Goal: Task Accomplishment & Management: Manage account settings

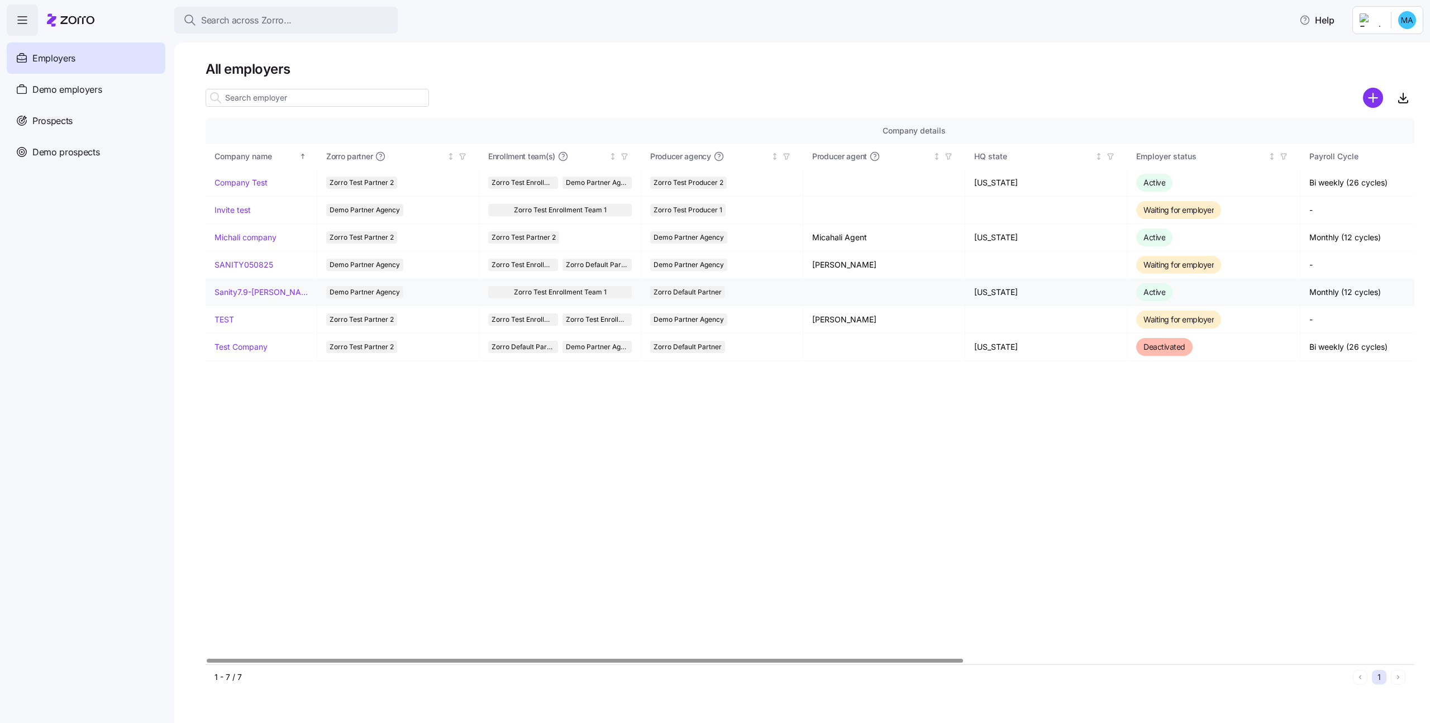
click at [236, 295] on link "Sanity7.9-[PERSON_NAME]" at bounding box center [261, 292] width 93 height 11
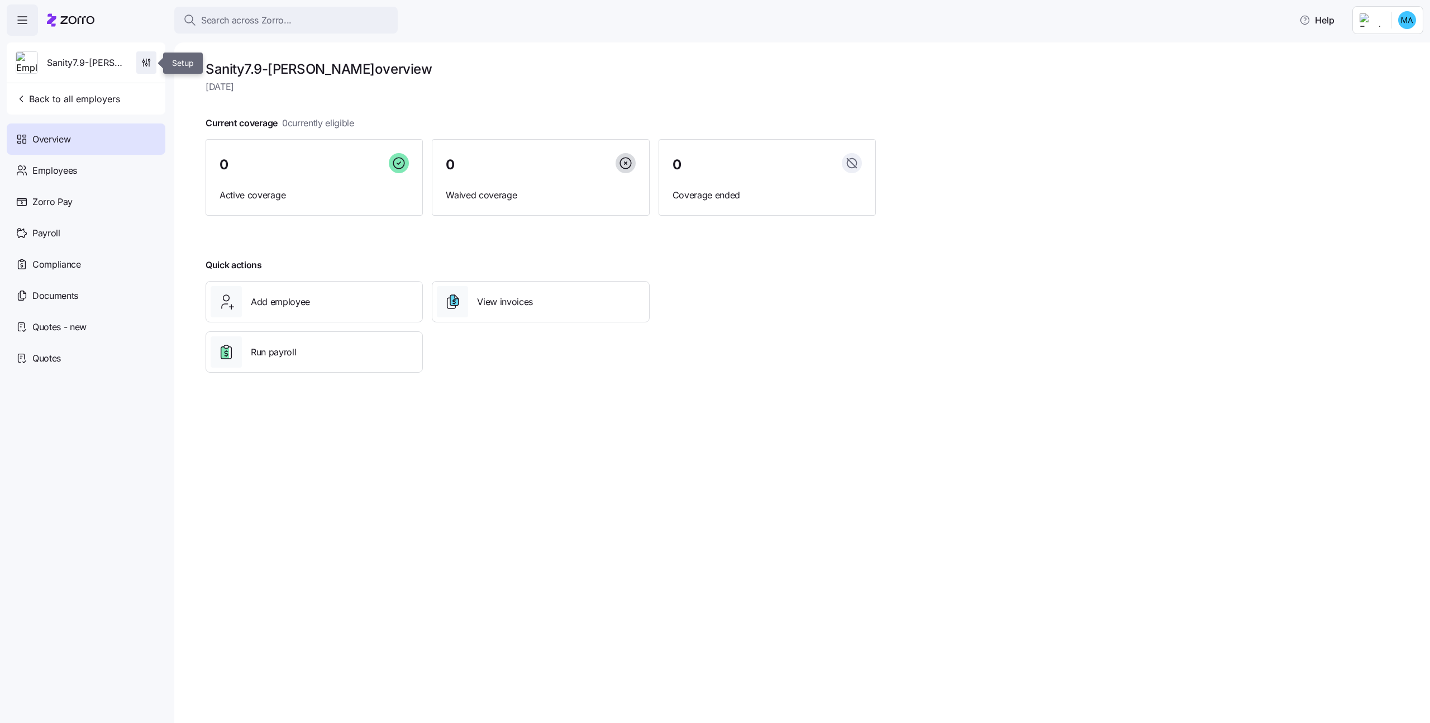
click at [151, 68] on span "button" at bounding box center [146, 62] width 19 height 21
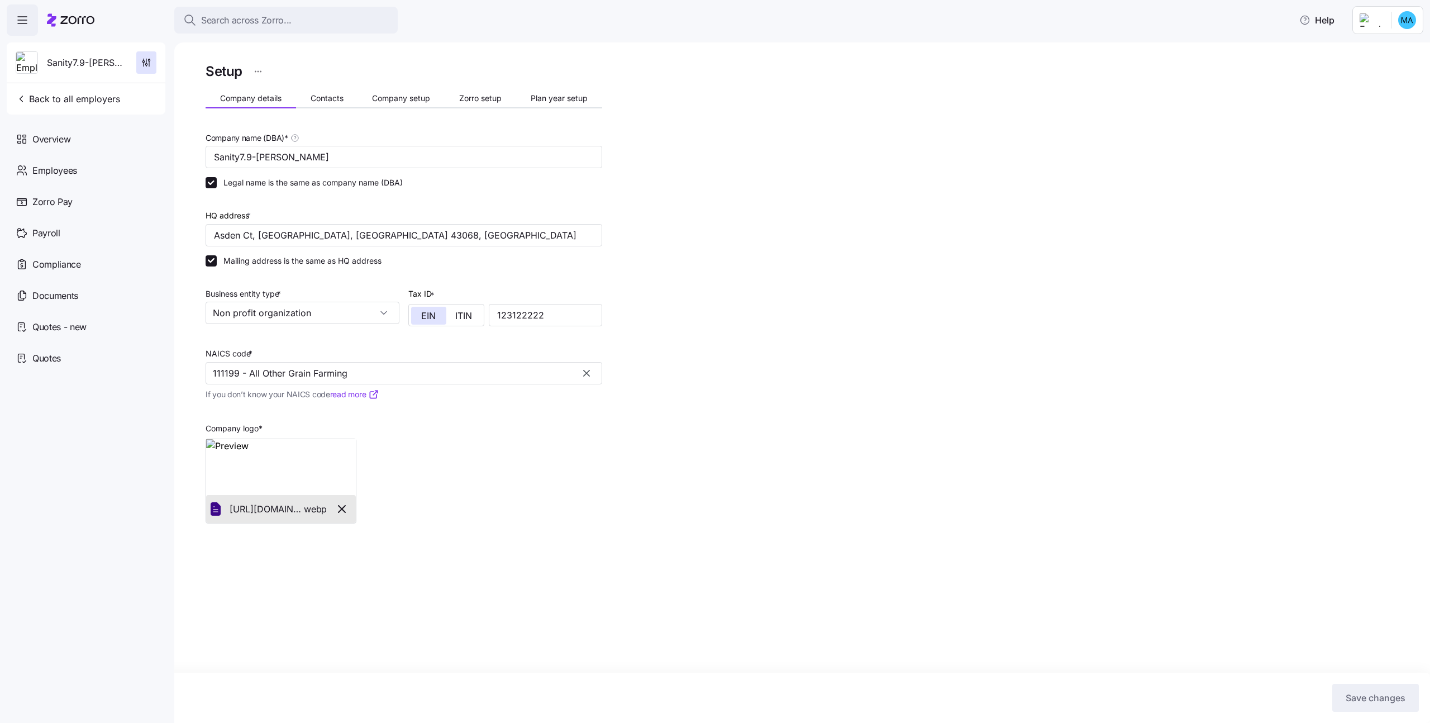
click at [259, 65] on html "Search across Zorro... Help Sanity7.9-michali Back to all employers Overview Em…" at bounding box center [715, 358] width 1430 height 716
click at [251, 94] on div "Change to prospect" at bounding box center [213, 99] width 103 height 18
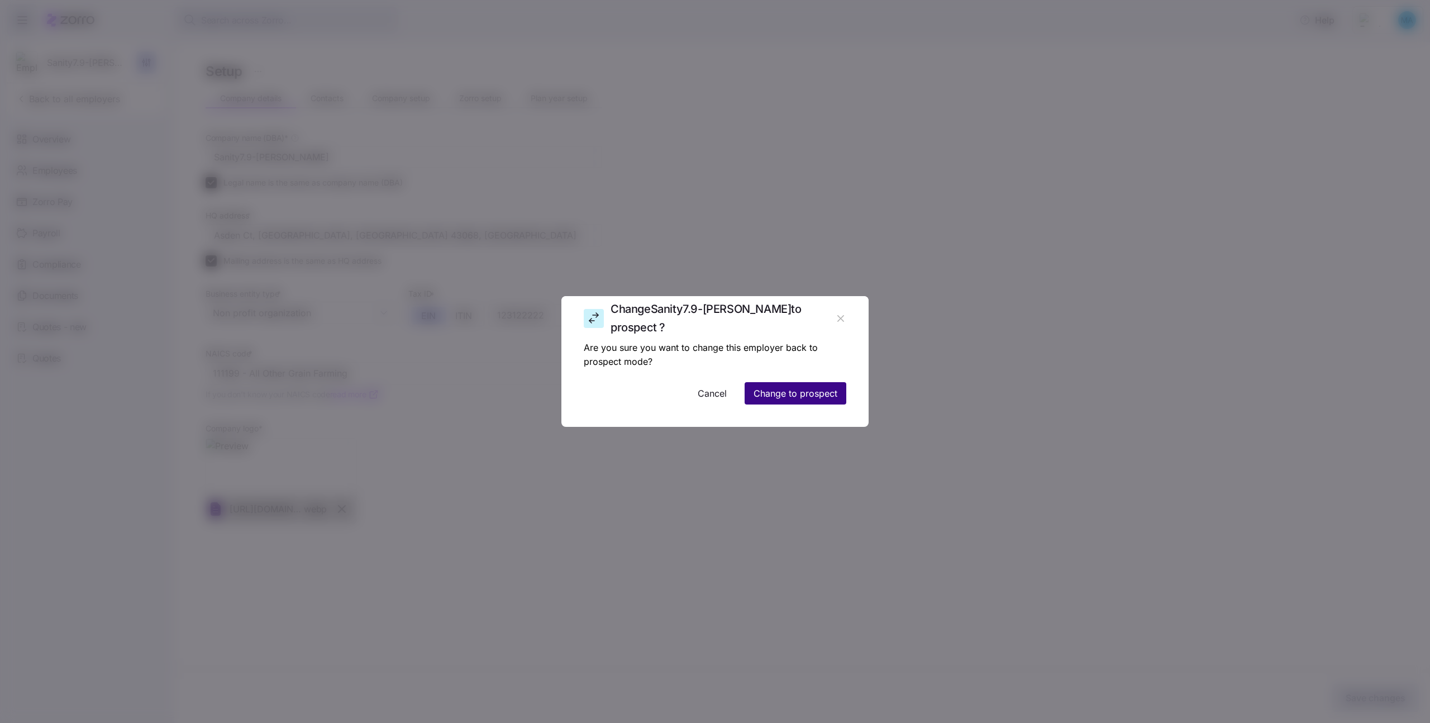
click at [776, 388] on span "Change to prospect" at bounding box center [796, 393] width 84 height 13
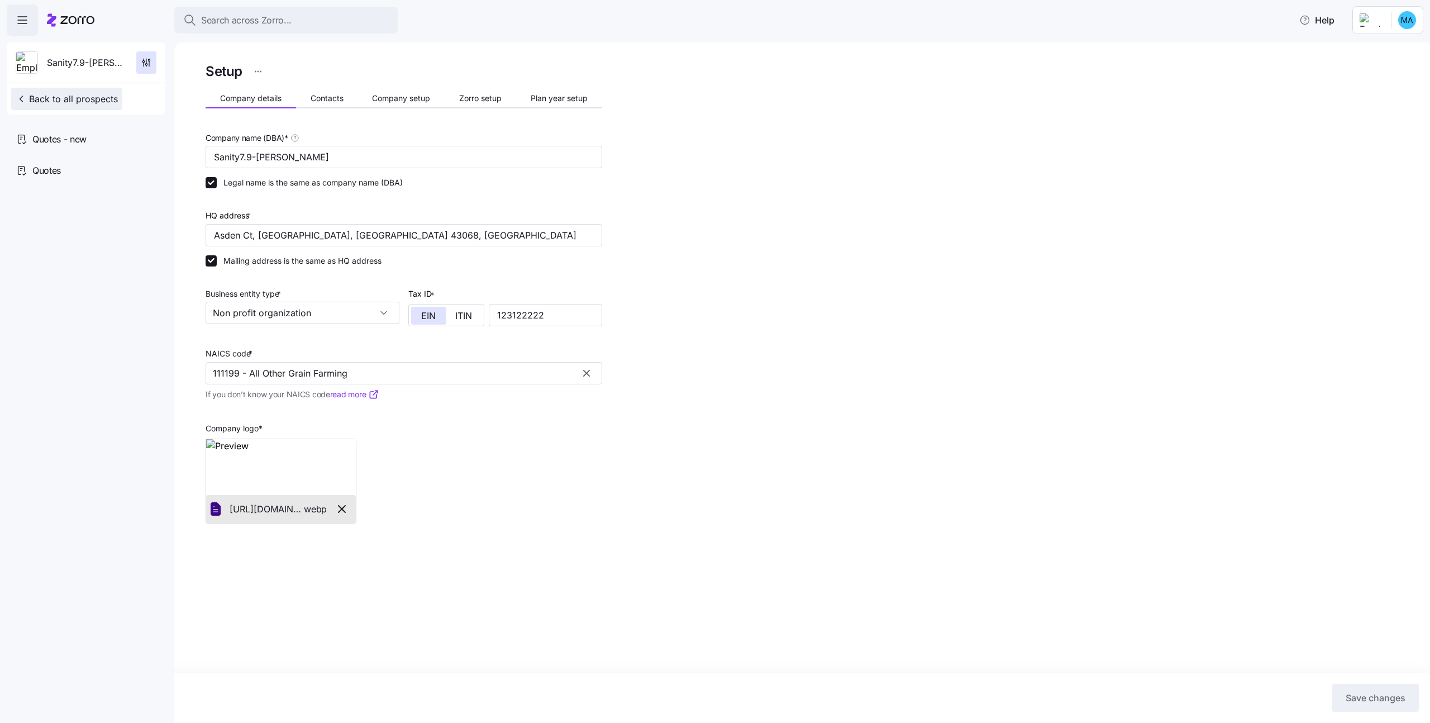
click at [54, 99] on span "Back to all prospects" at bounding box center [67, 98] width 102 height 13
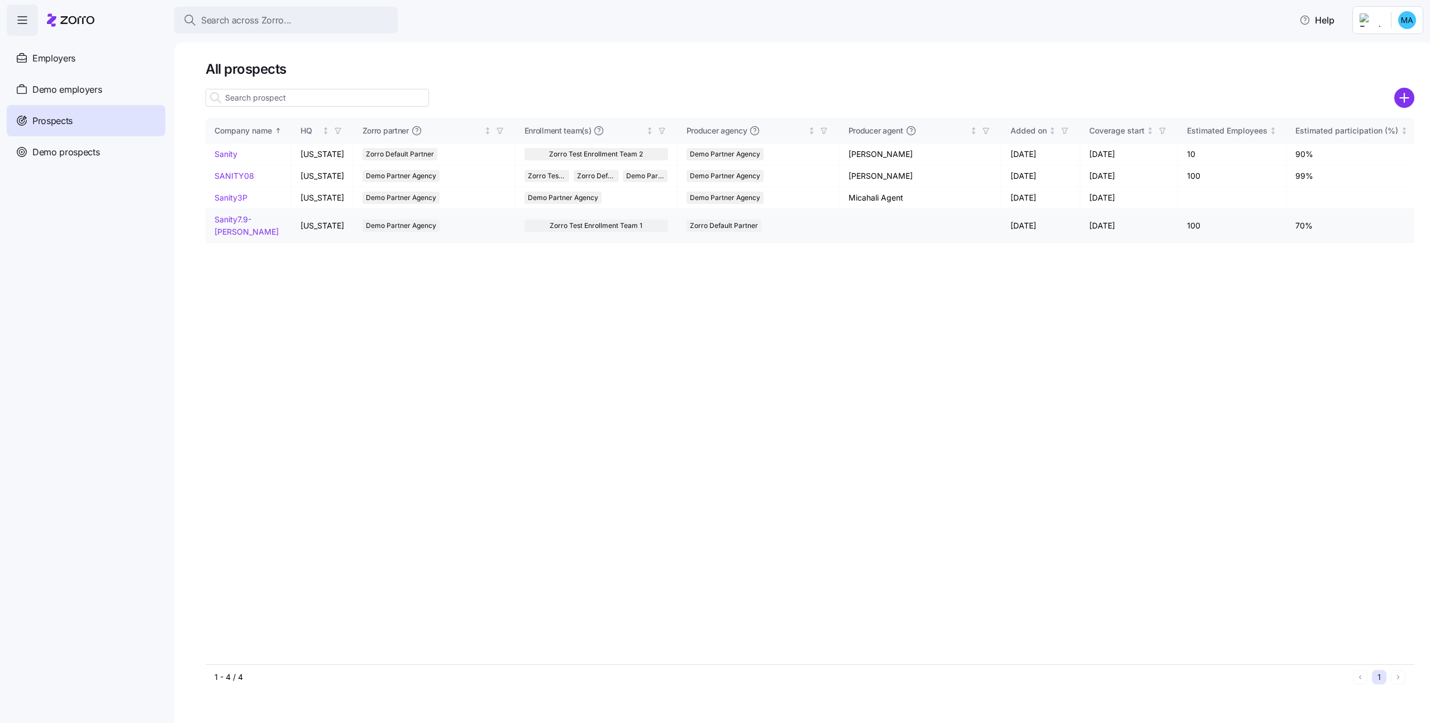
click at [258, 223] on link "Sanity7.9-[PERSON_NAME]" at bounding box center [247, 226] width 64 height 22
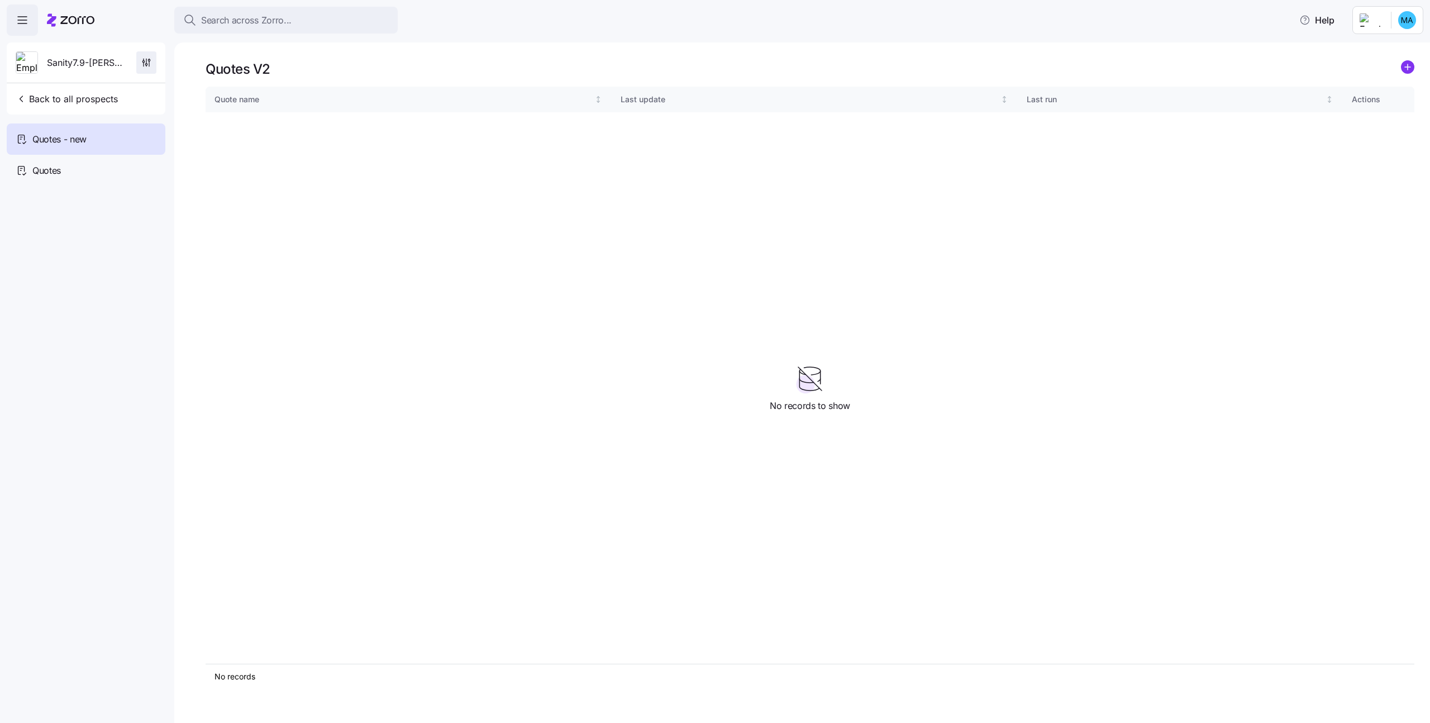
click at [141, 66] on icon "button" at bounding box center [146, 62] width 11 height 11
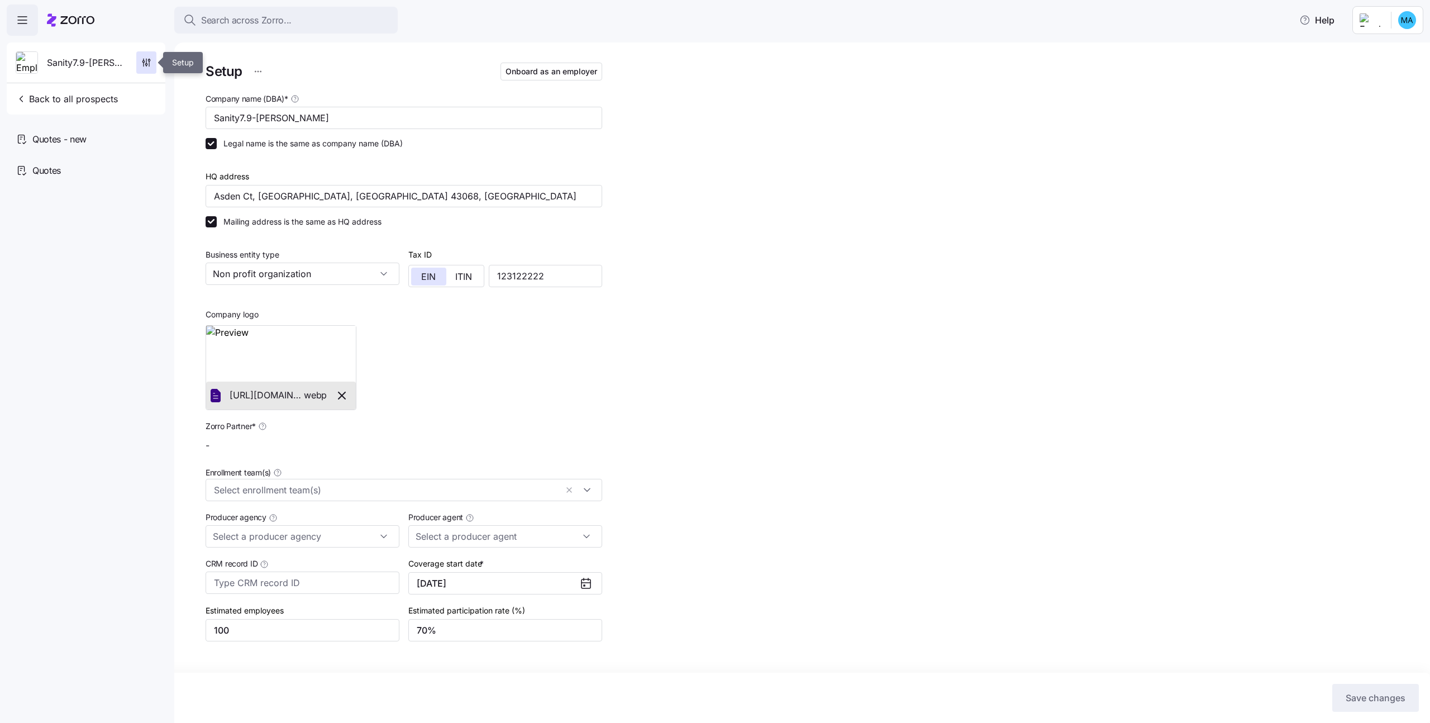
type input "Demo Partner Agency"
type input "Zorro Default Partner"
click at [77, 26] on icon at bounding box center [70, 19] width 47 height 13
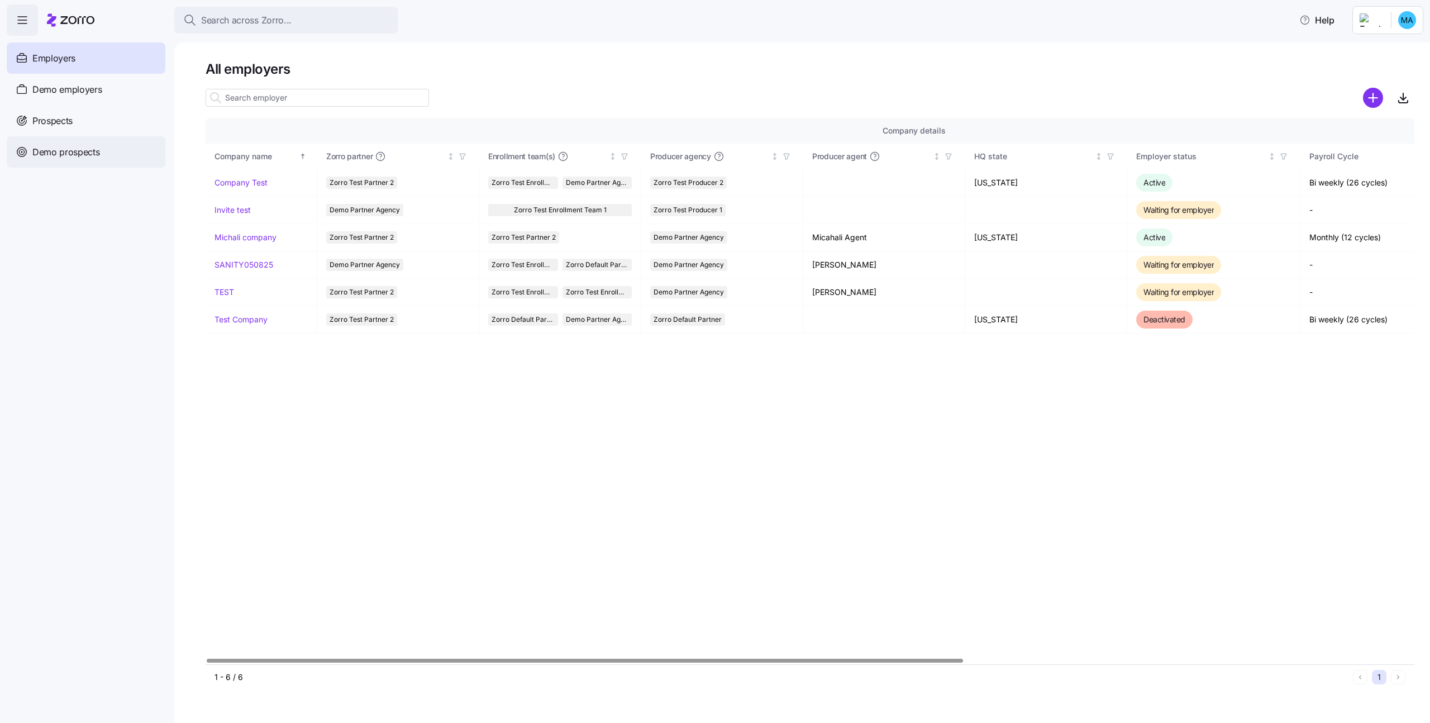
click at [86, 138] on div "Demo prospects" at bounding box center [86, 151] width 159 height 31
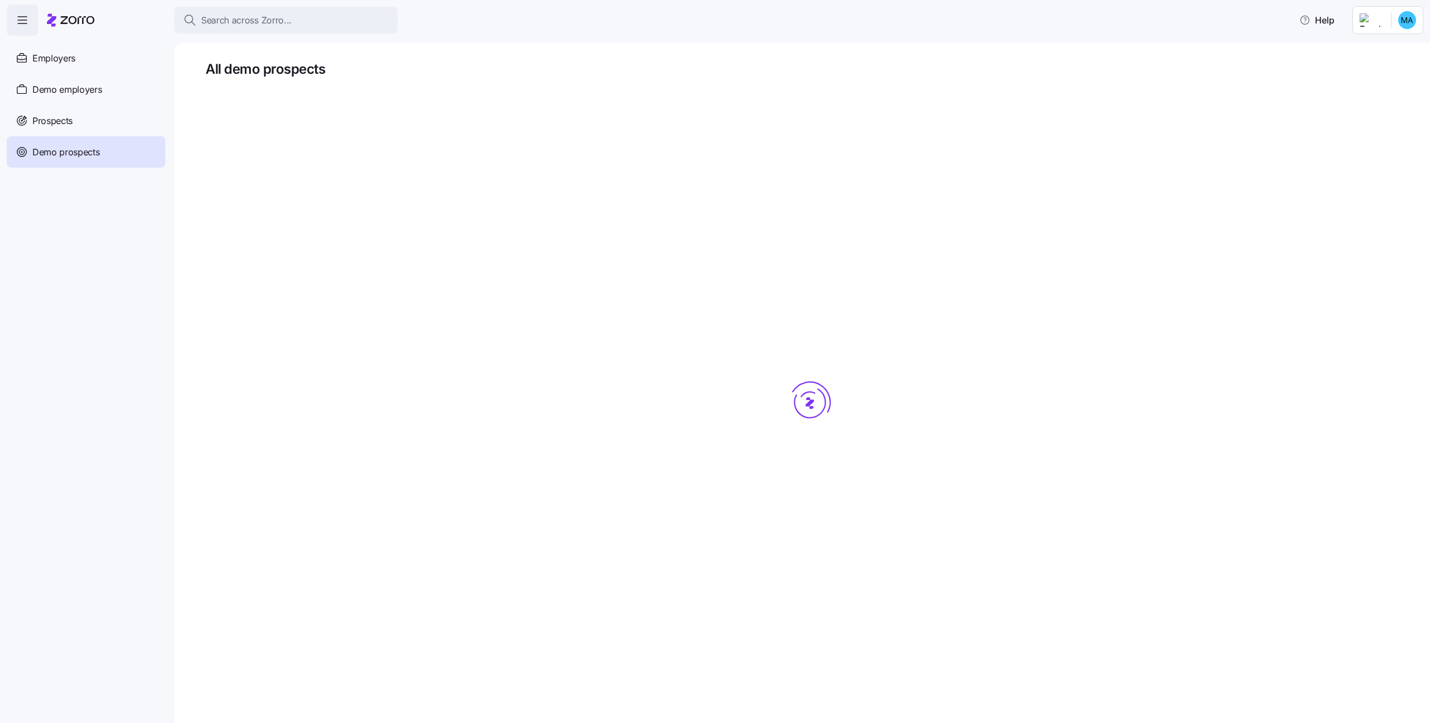
click at [80, 129] on div "Prospects" at bounding box center [86, 120] width 159 height 31
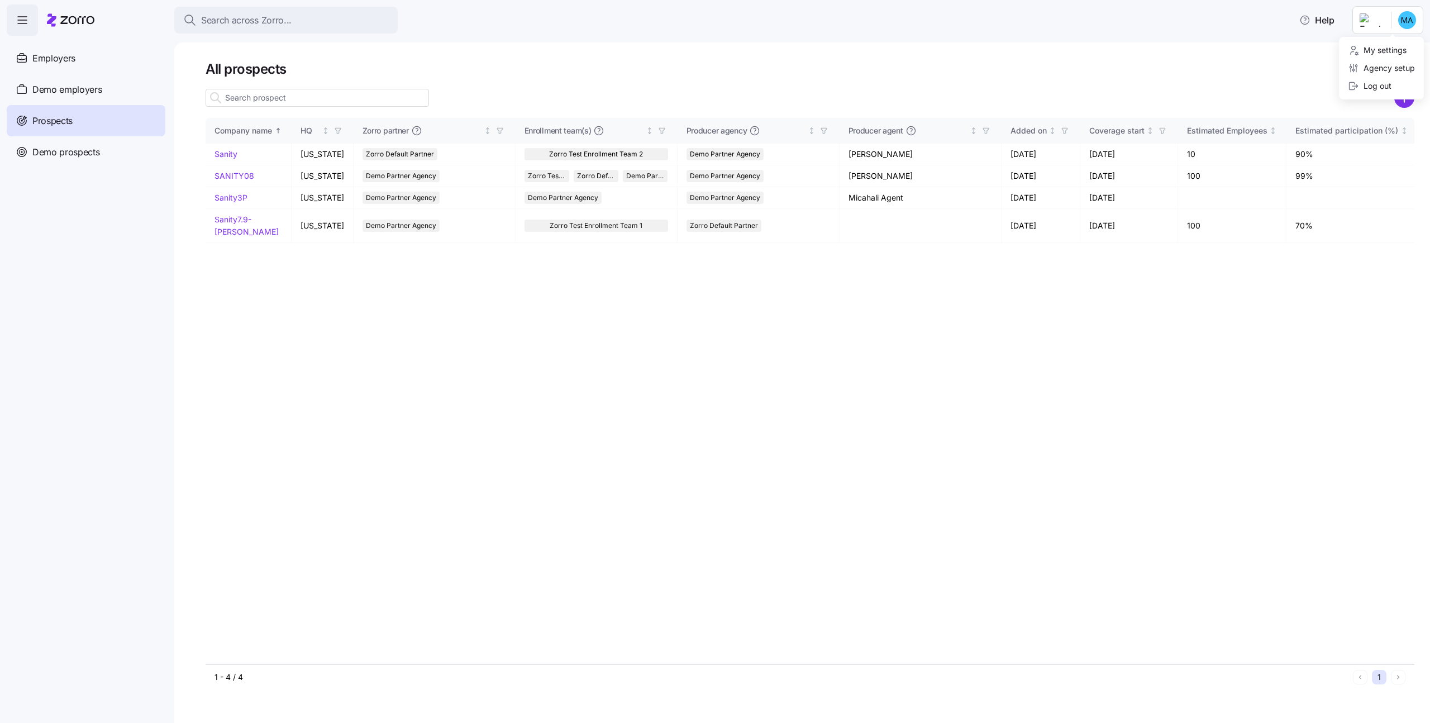
click at [1419, 22] on html "Search across Zorro... Help Employers Demo employers Prospects Demo prospects A…" at bounding box center [715, 358] width 1430 height 716
click at [1381, 92] on div "Log out" at bounding box center [1370, 86] width 44 height 12
